Goal: Task Accomplishment & Management: Manage account settings

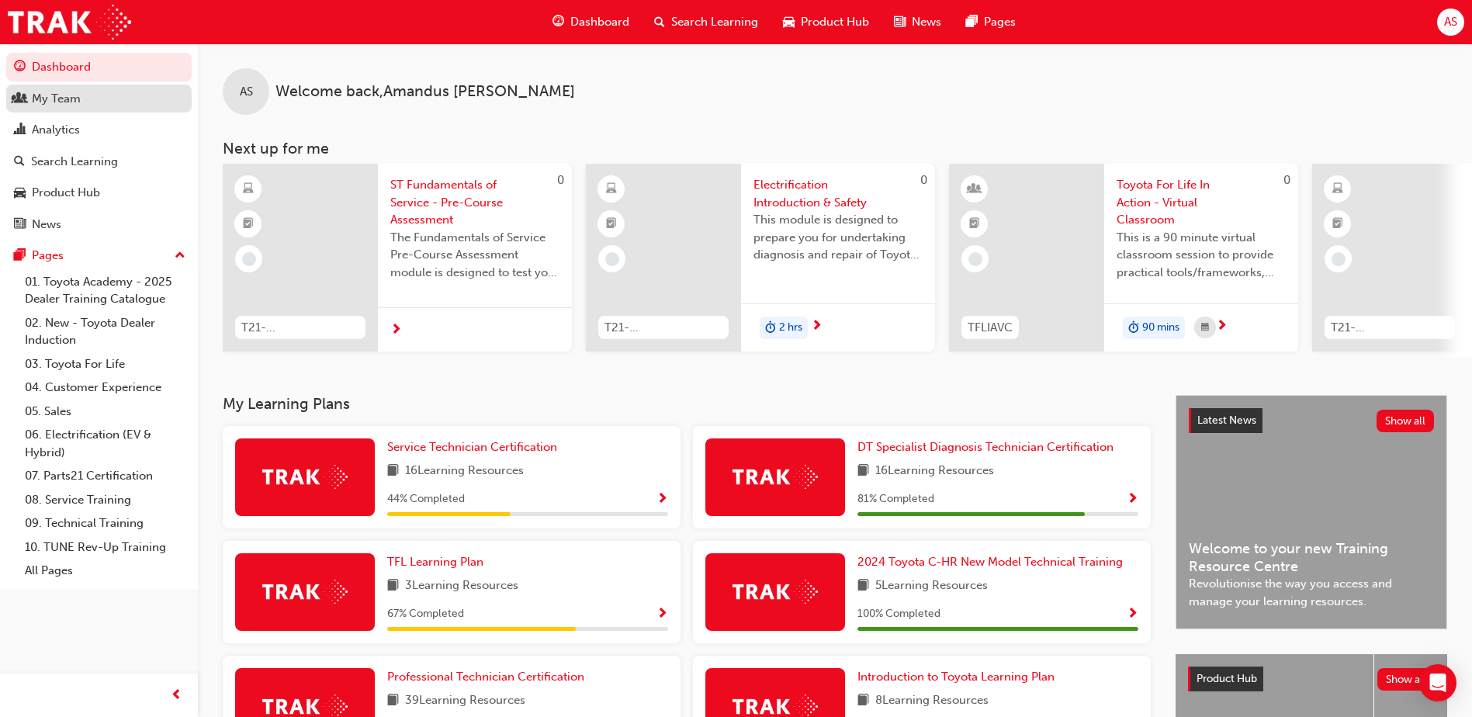
click at [55, 96] on div "My Team" at bounding box center [56, 99] width 49 height 18
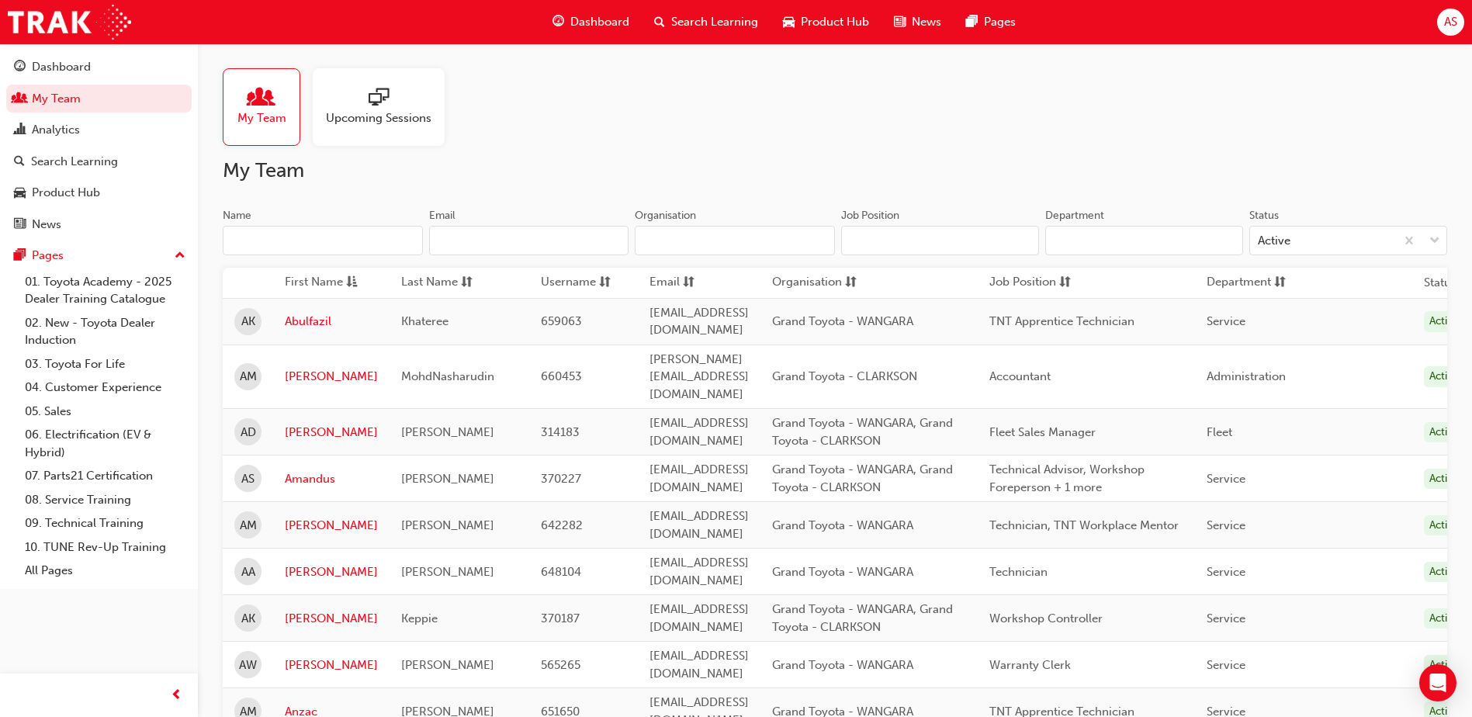
click at [286, 102] on div "My Team" at bounding box center [262, 107] width 78 height 78
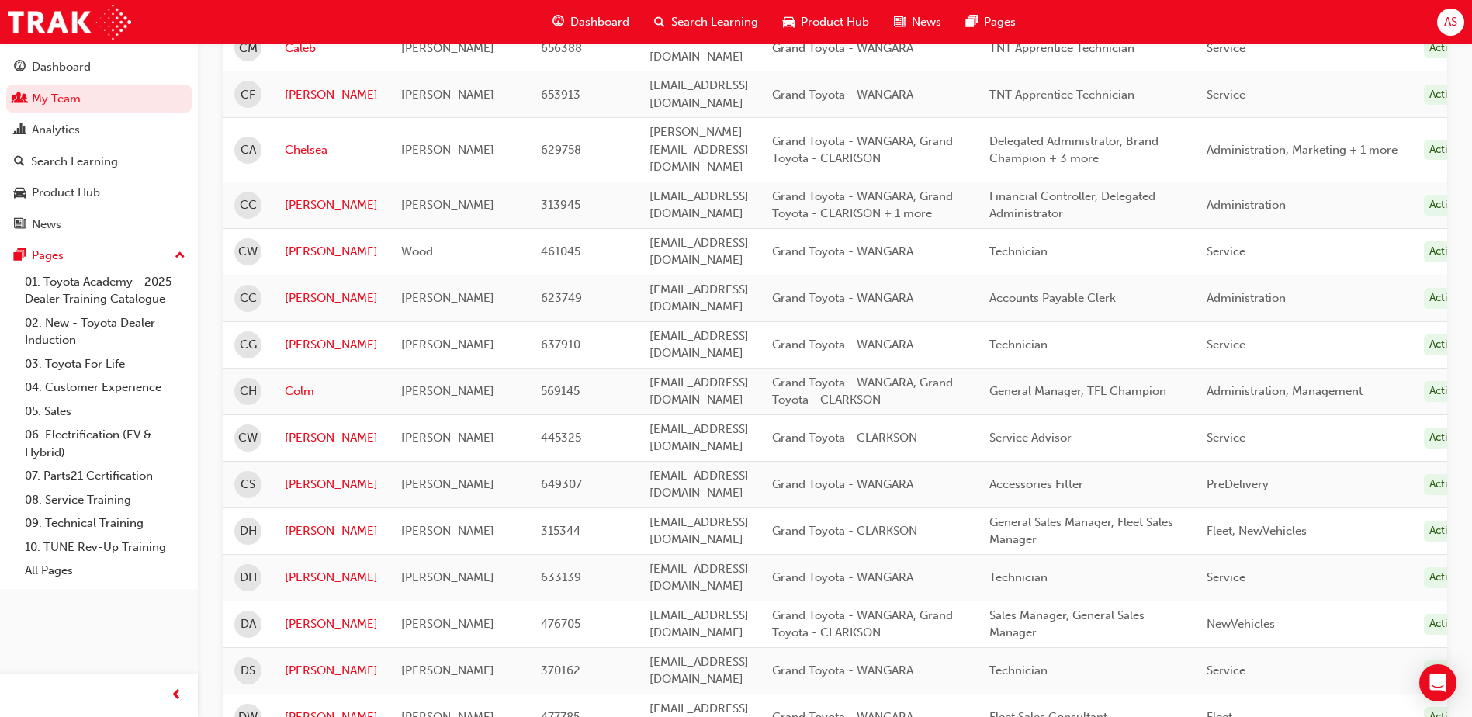
scroll to position [854, 0]
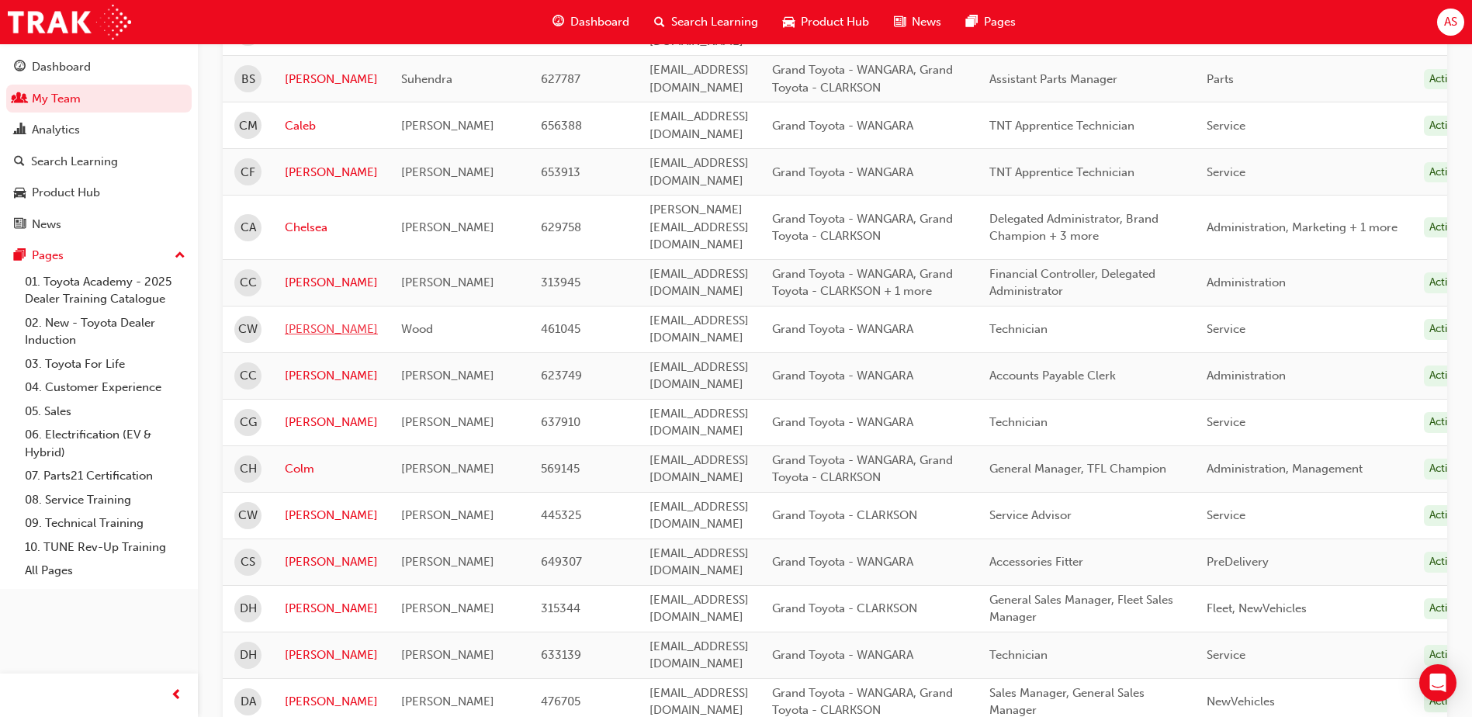
click at [306, 321] on link "[PERSON_NAME]" at bounding box center [331, 330] width 93 height 18
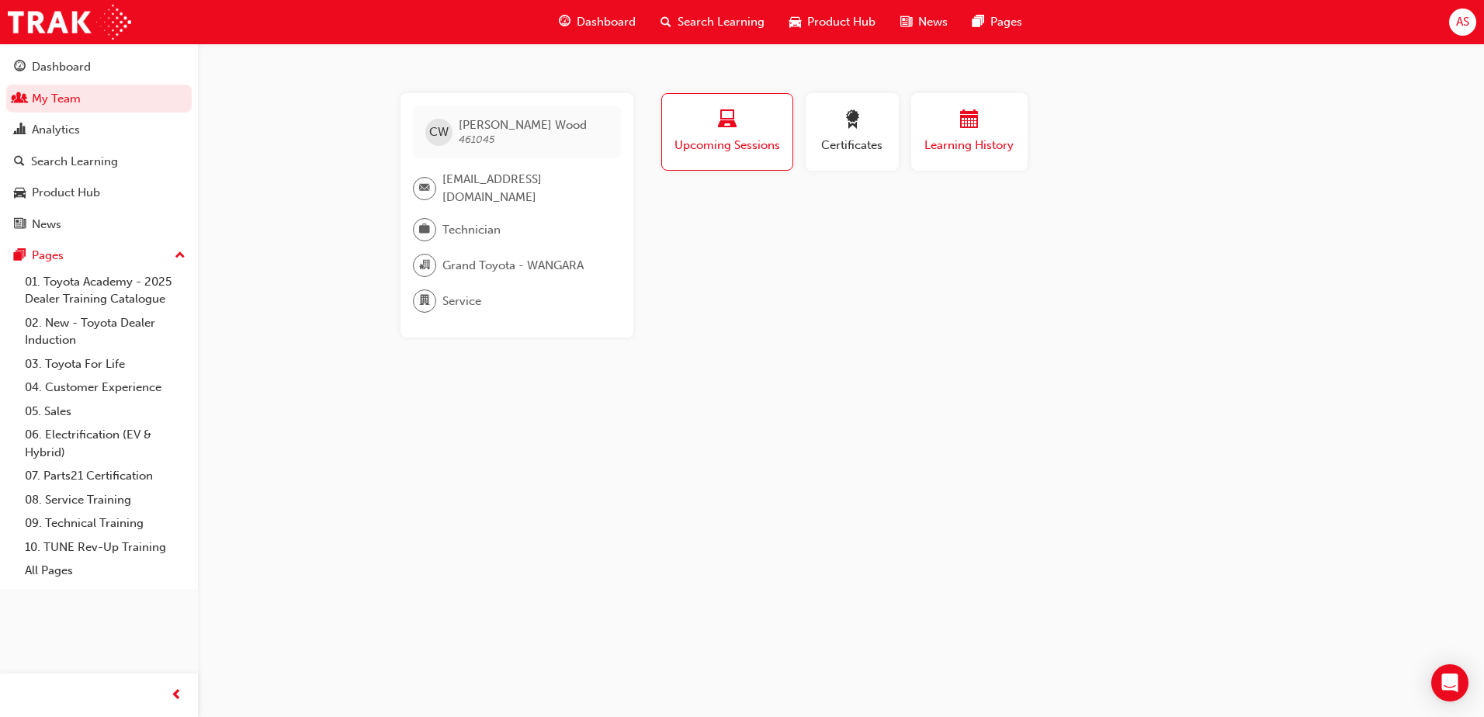
click at [953, 142] on span "Learning History" at bounding box center [969, 146] width 93 height 18
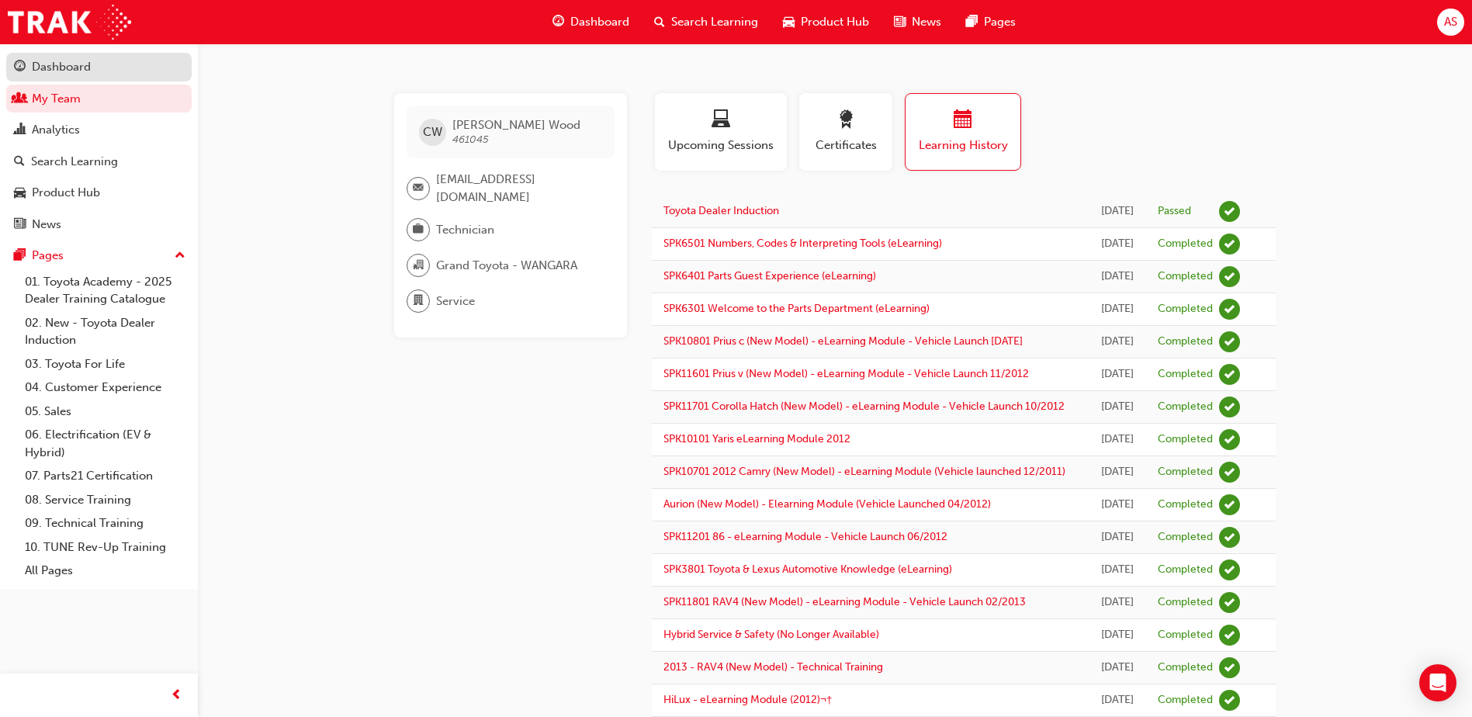
click at [60, 63] on div "Dashboard" at bounding box center [61, 67] width 59 height 18
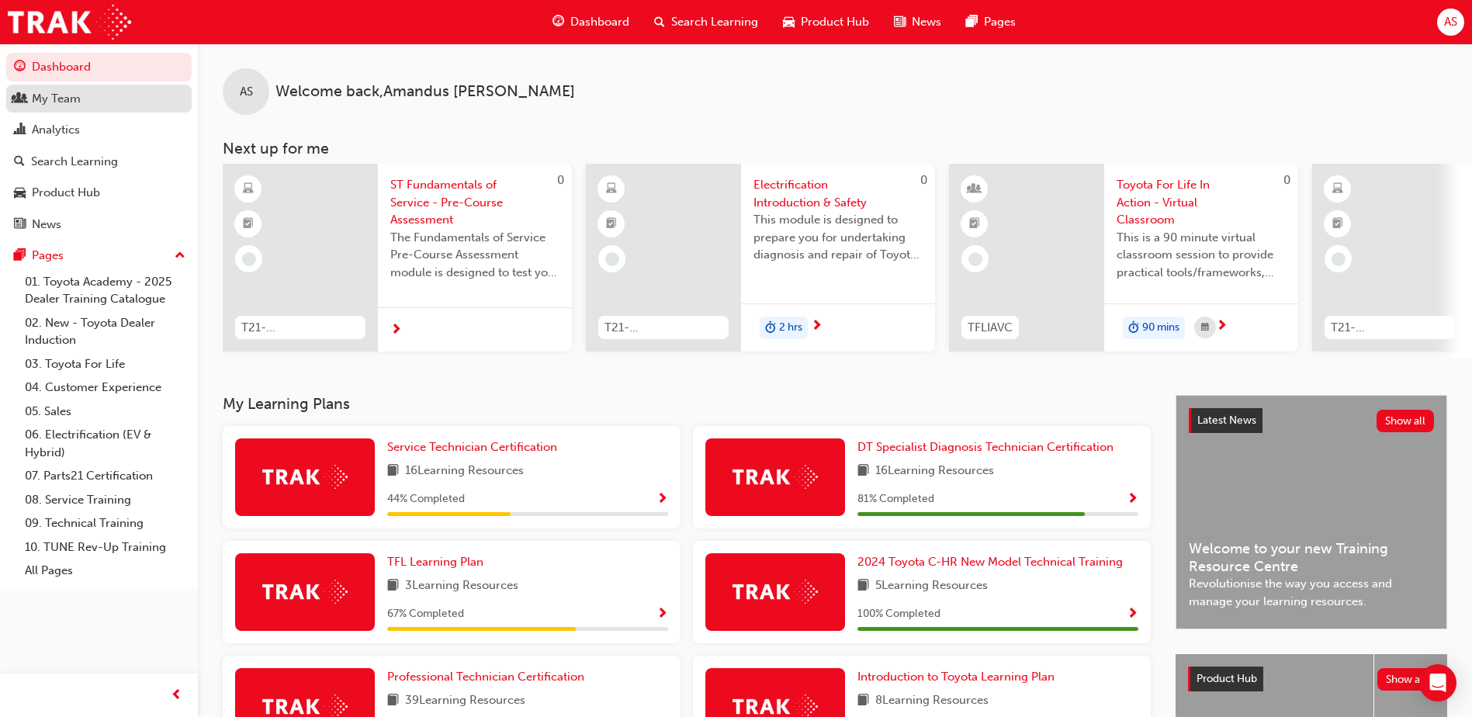
click at [43, 99] on div "My Team" at bounding box center [56, 99] width 49 height 18
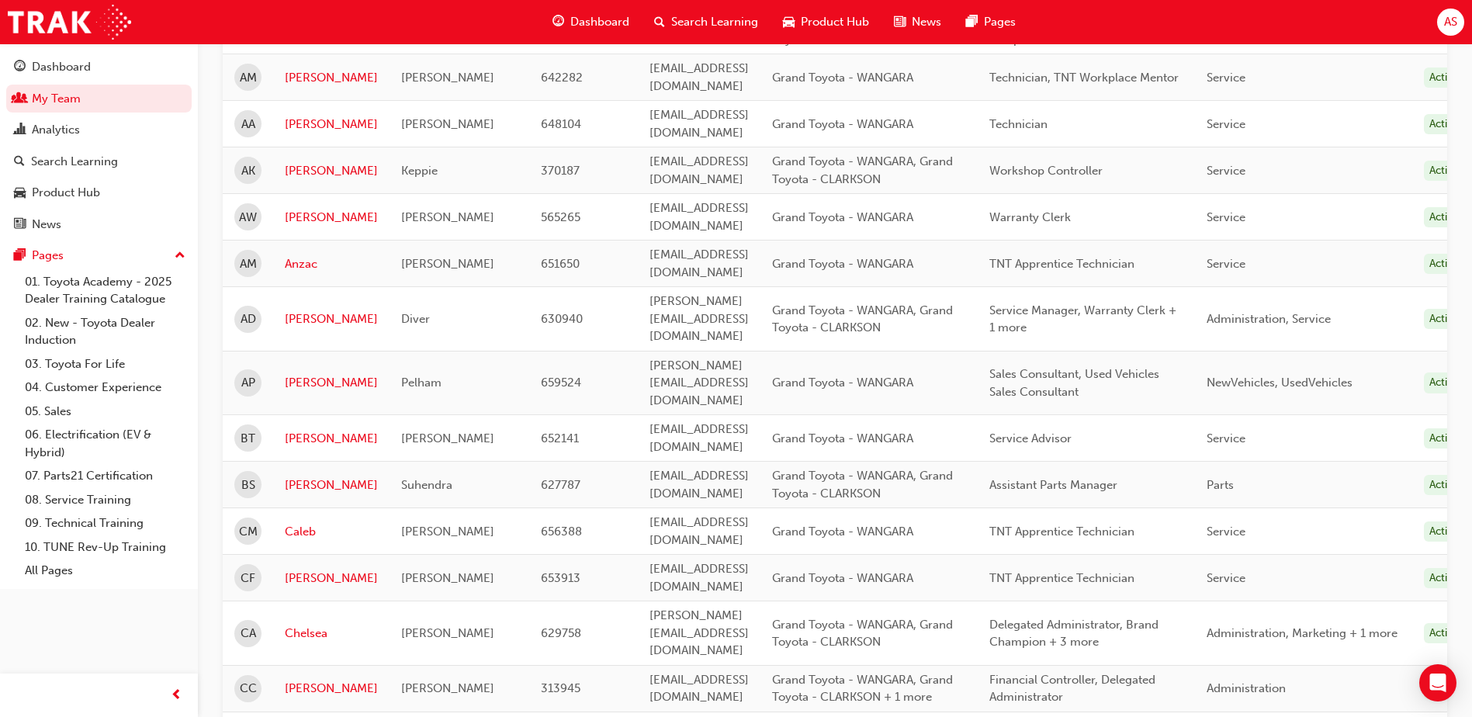
scroll to position [466, 0]
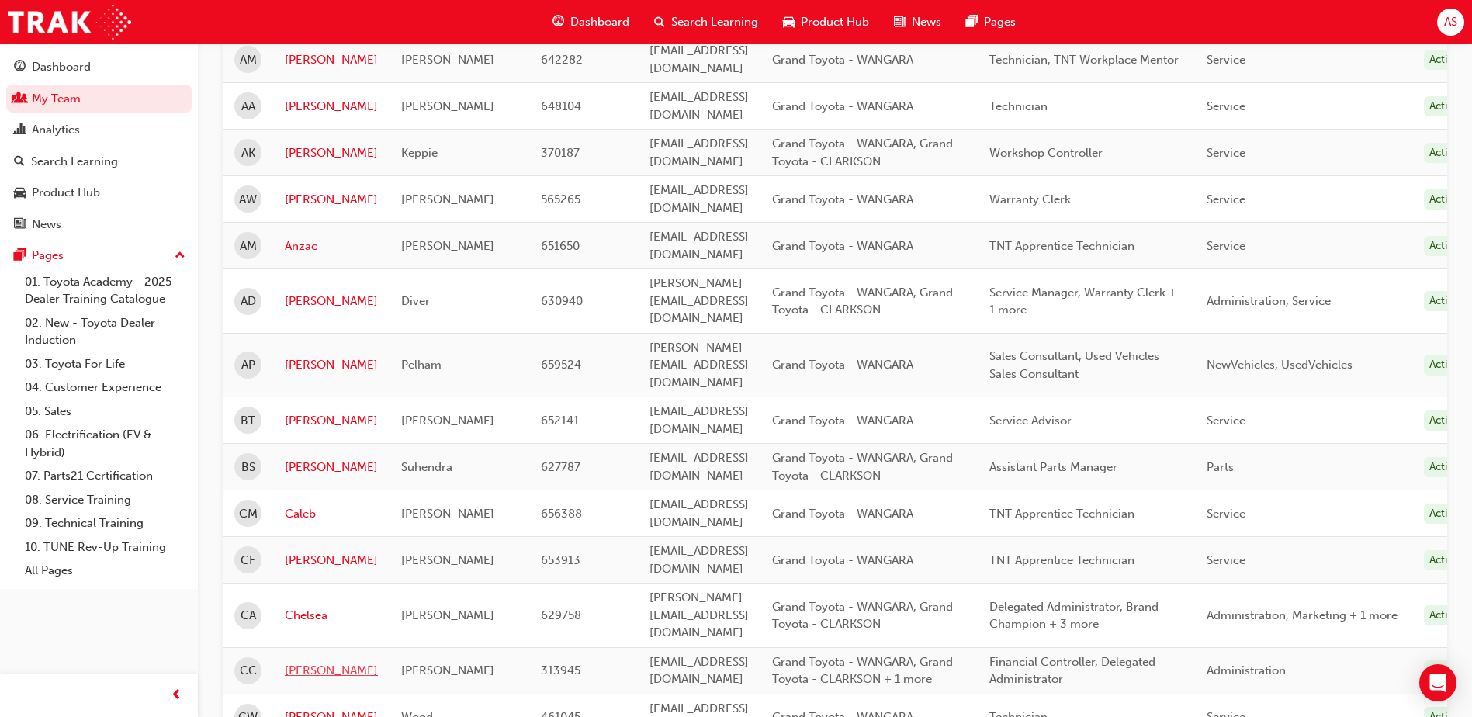
click at [307, 662] on link "[PERSON_NAME]" at bounding box center [331, 671] width 93 height 18
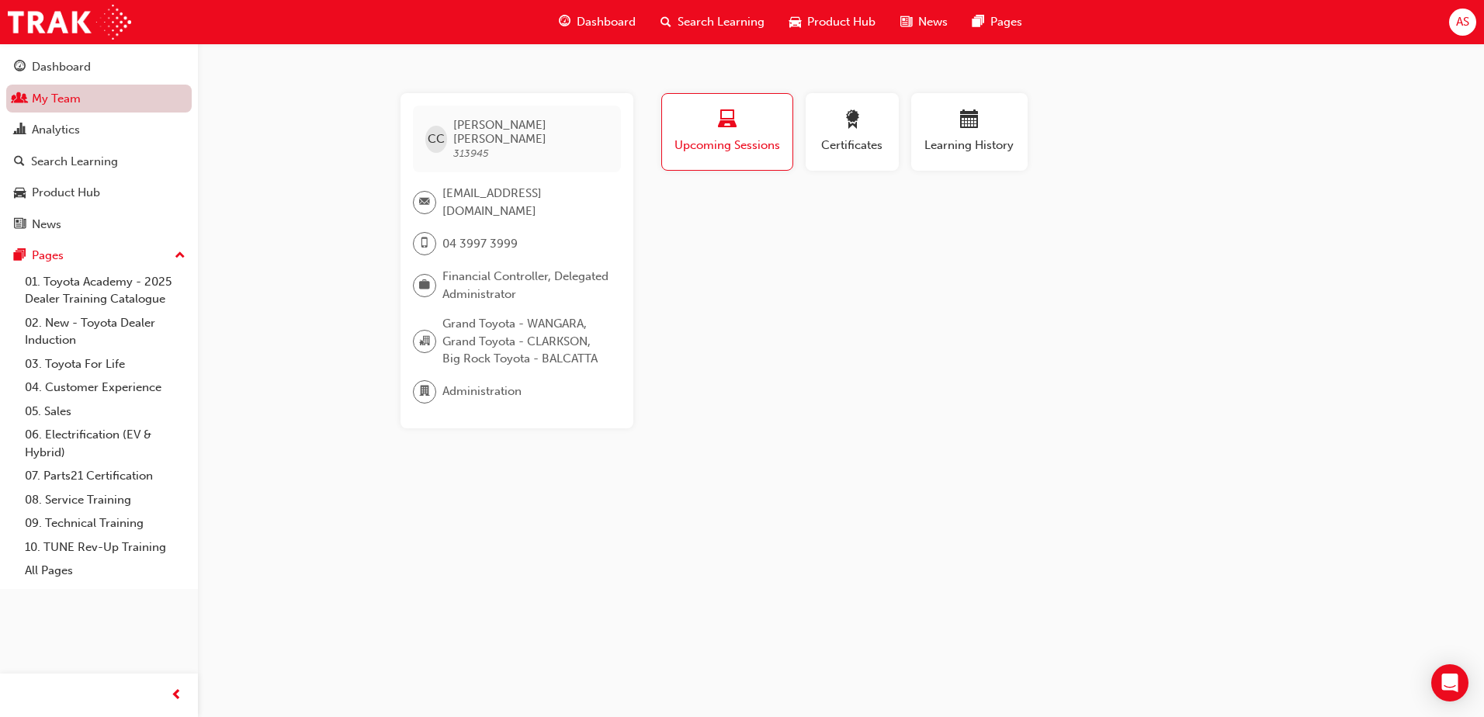
click at [43, 95] on link "My Team" at bounding box center [98, 99] width 185 height 29
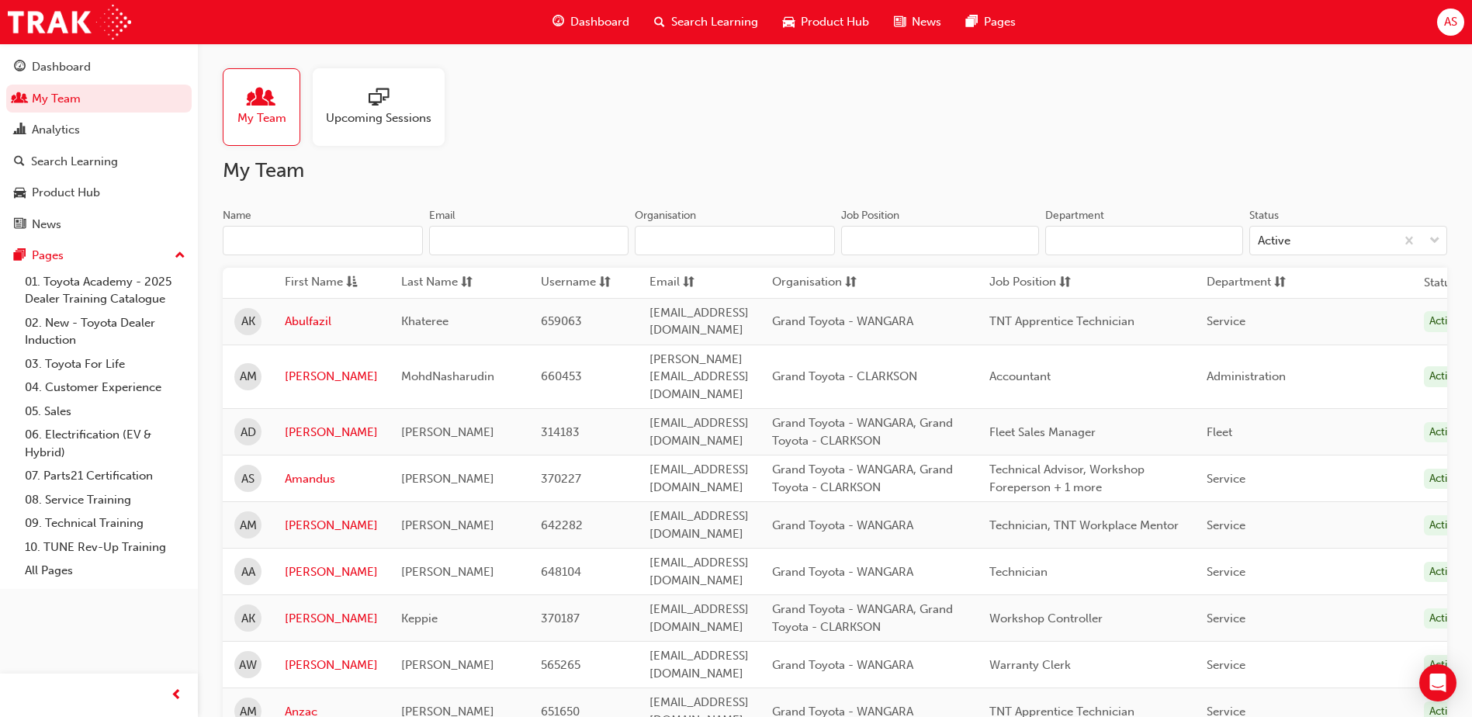
scroll to position [543, 0]
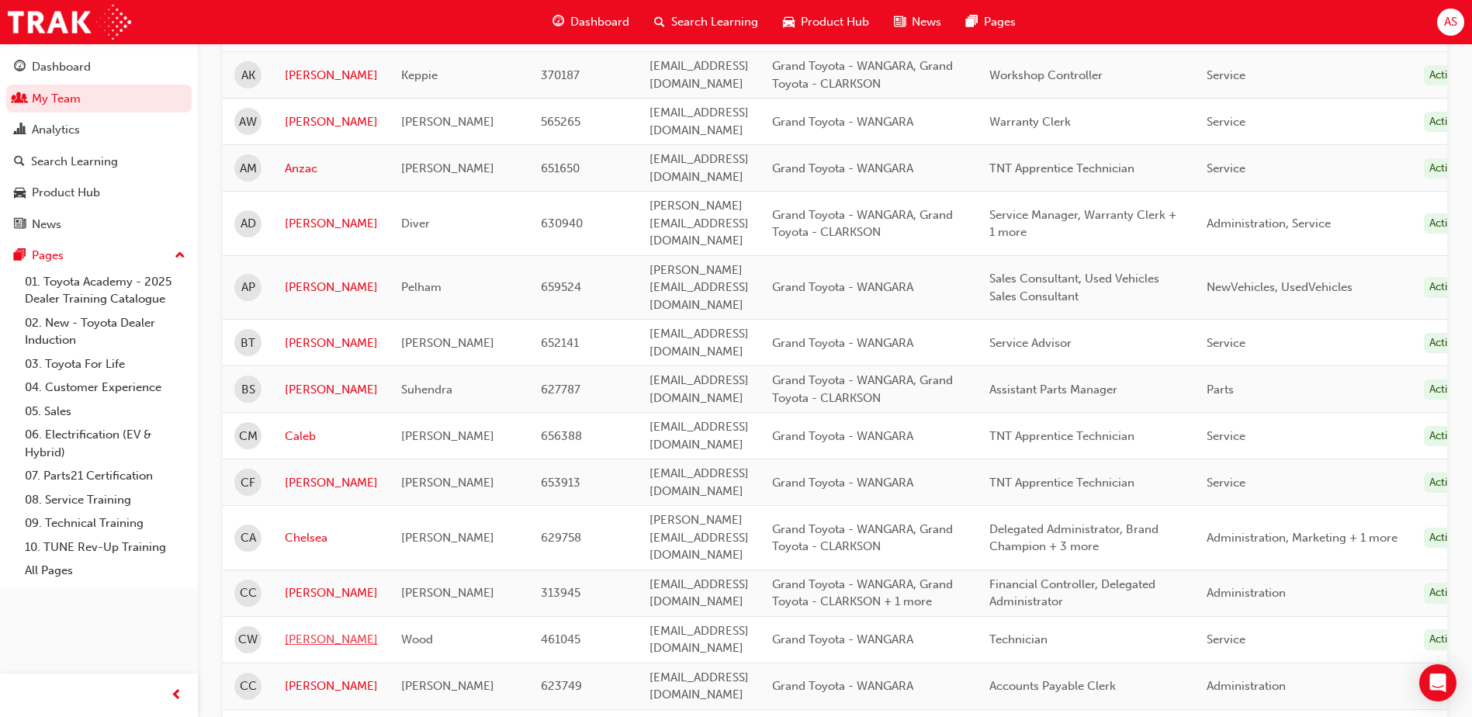
click at [298, 631] on link "[PERSON_NAME]" at bounding box center [331, 640] width 93 height 18
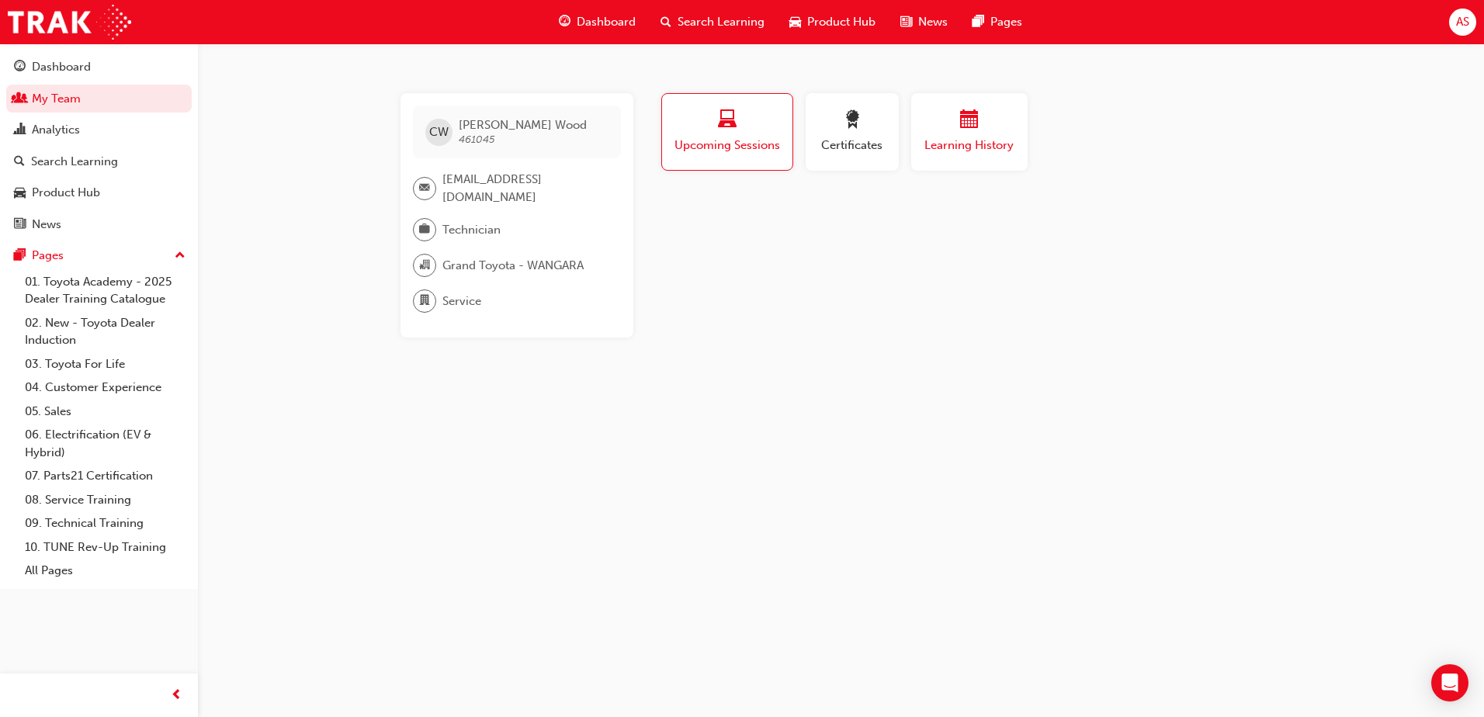
click at [956, 145] on span "Learning History" at bounding box center [969, 146] width 93 height 18
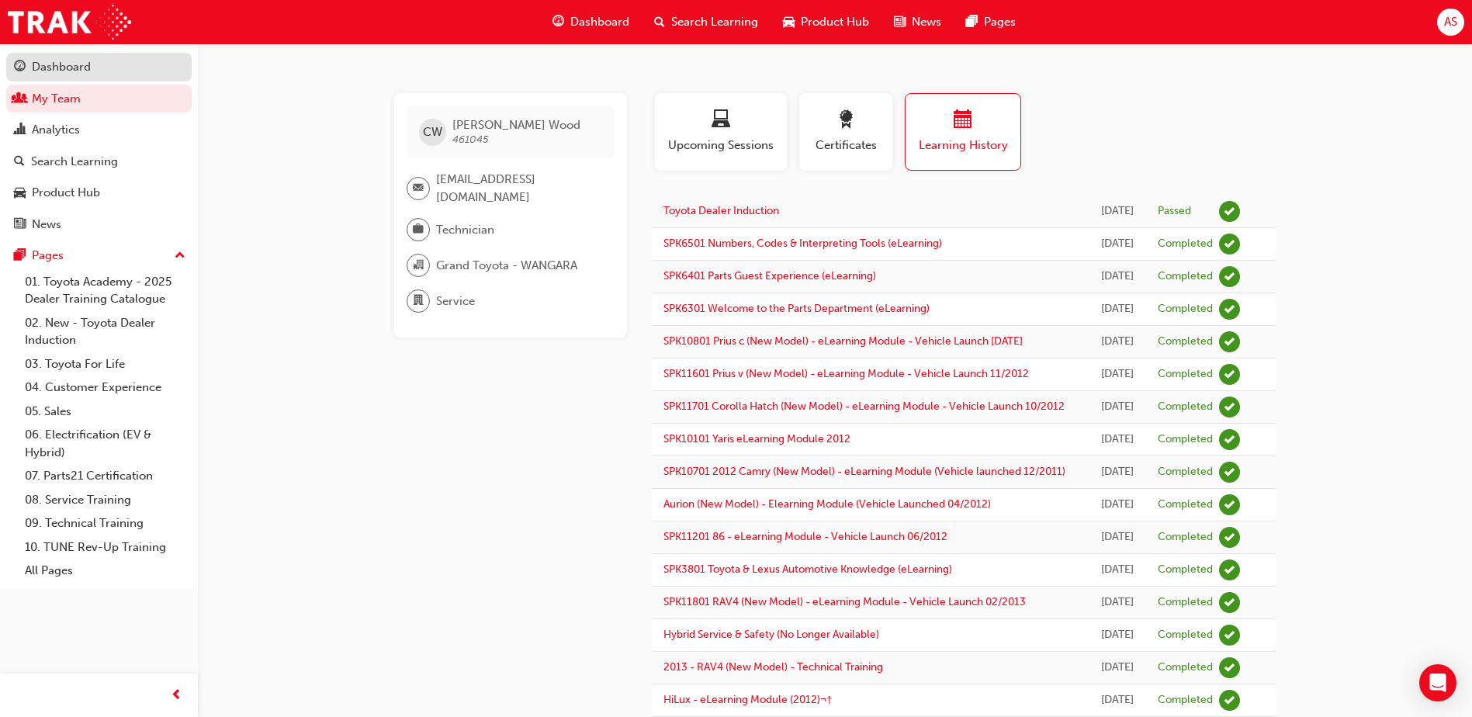
click at [54, 67] on div "Dashboard" at bounding box center [61, 67] width 59 height 18
